Goal: Transaction & Acquisition: Purchase product/service

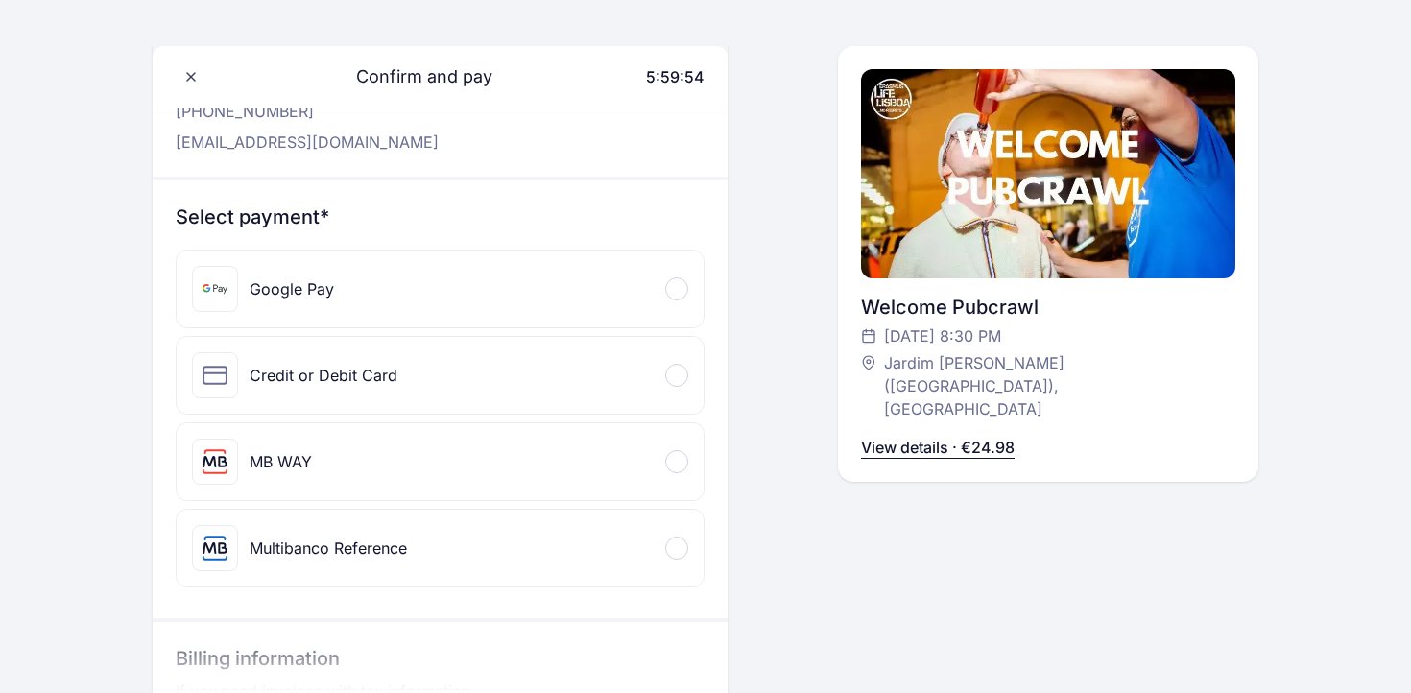
scroll to position [131, 0]
click at [576, 393] on div "Credit or Debit Card" at bounding box center [440, 373] width 527 height 77
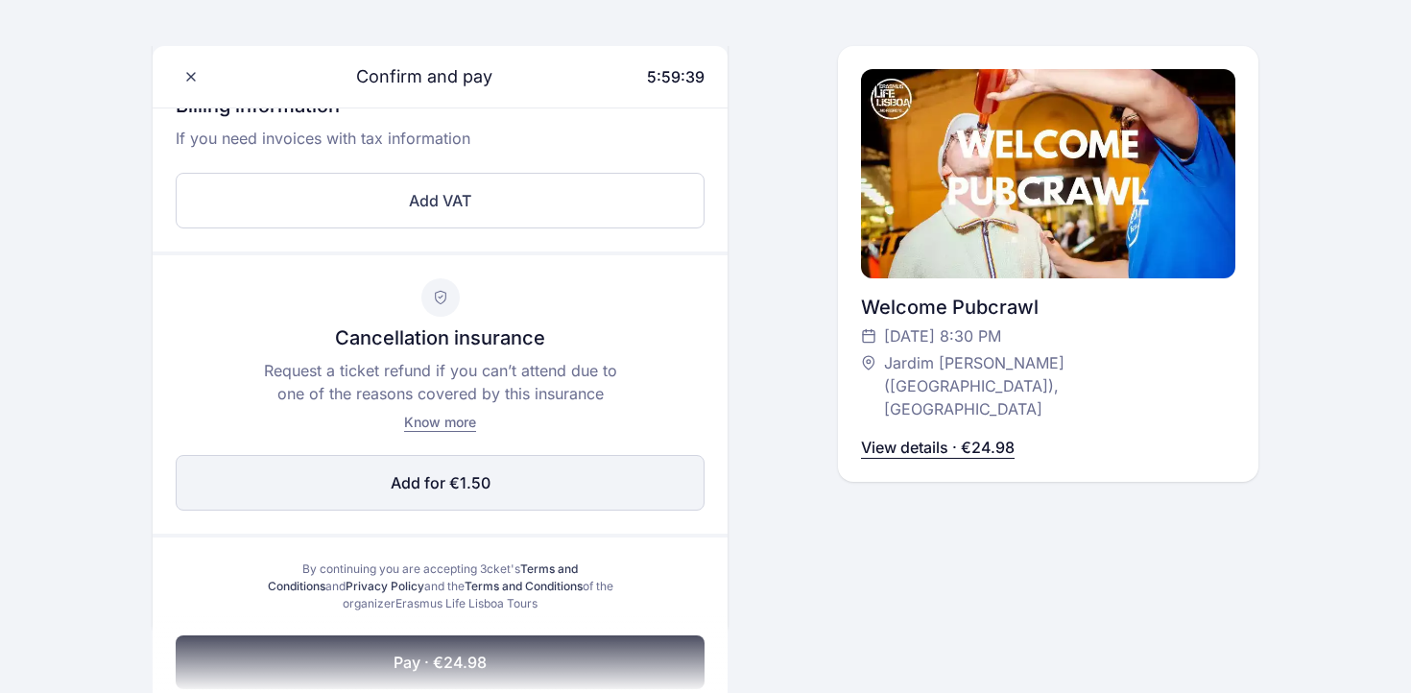
scroll to position [891, 0]
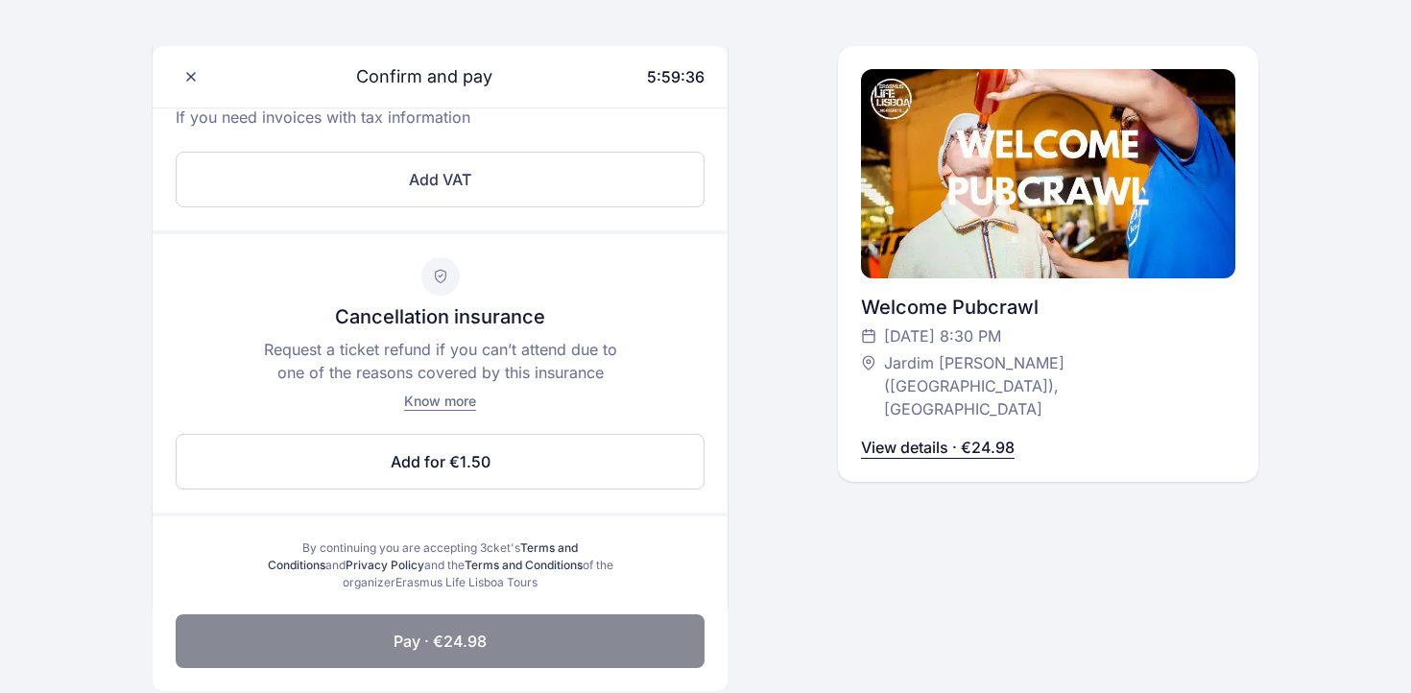
click at [486, 639] on span "Pay · €24.98" at bounding box center [440, 641] width 93 height 23
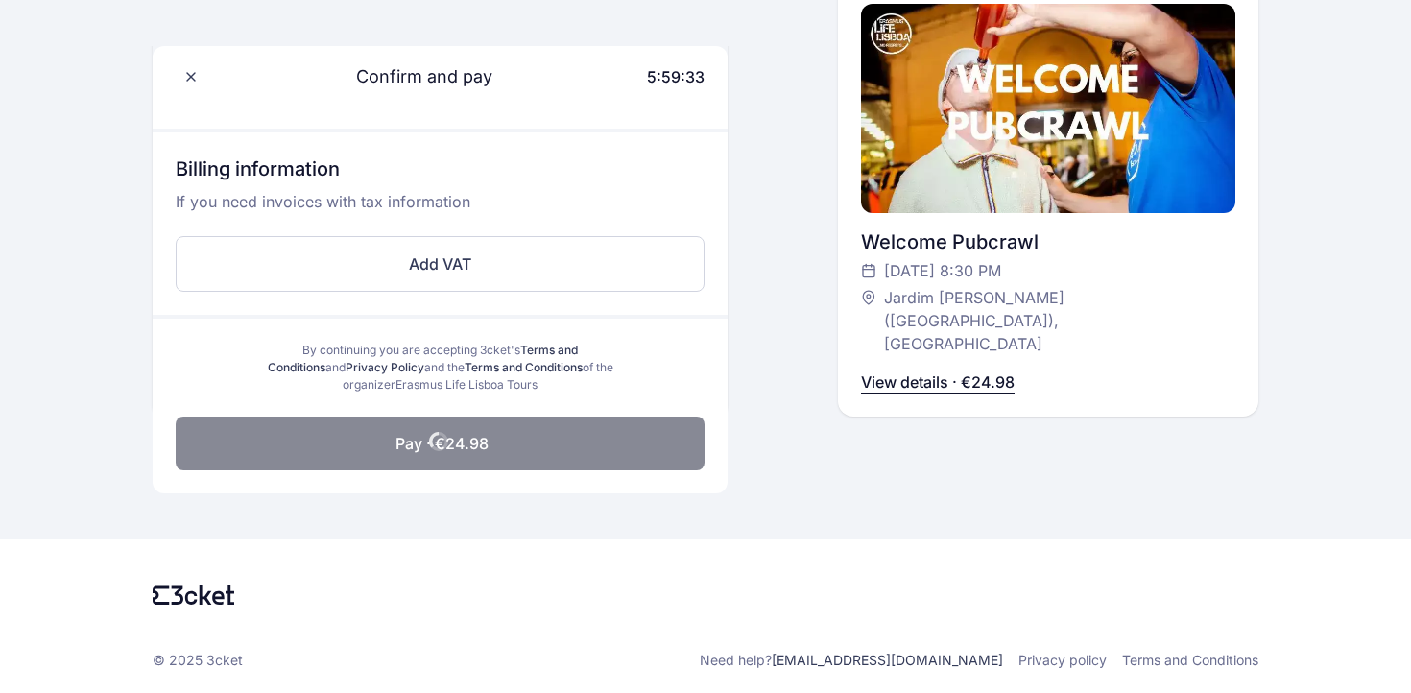
scroll to position [803, 0]
